Goal: Submit feedback/report problem

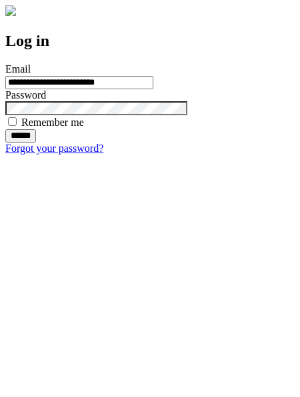
type input "**********"
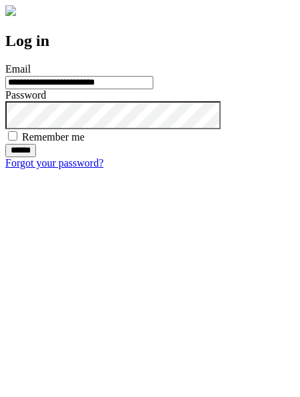
click at [36, 157] on input "******" at bounding box center [20, 150] width 31 height 13
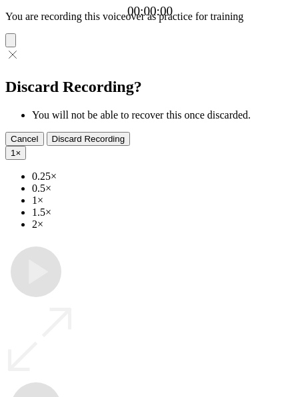
type input "**********"
